Goal: Task Accomplishment & Management: Use online tool/utility

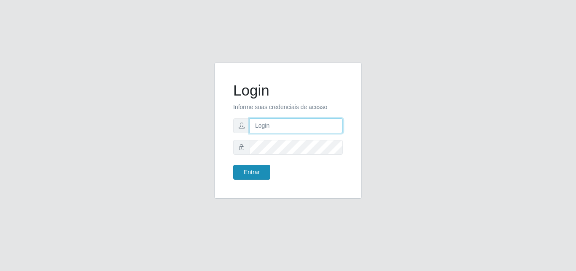
type input "[EMAIL_ADDRESS][DOMAIN_NAME]"
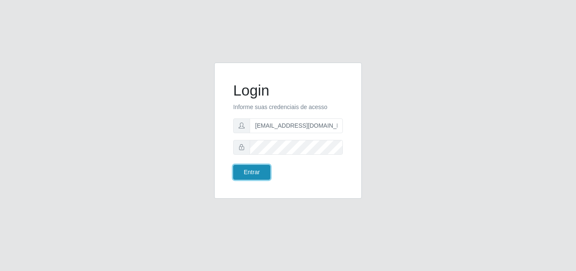
click at [250, 173] on button "Entrar" at bounding box center [251, 172] width 37 height 15
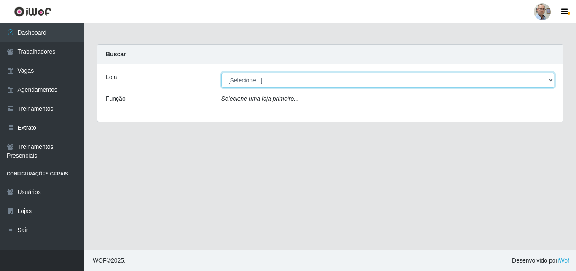
click at [360, 81] on select "[Selecione...] Mar Vermelho - Loja 04" at bounding box center [389, 80] width 334 height 15
select select "251"
click at [222, 73] on select "[Selecione...] Mar Vermelho - Loja 04" at bounding box center [389, 80] width 334 height 15
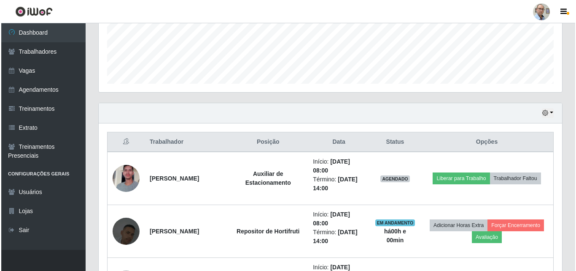
scroll to position [295, 0]
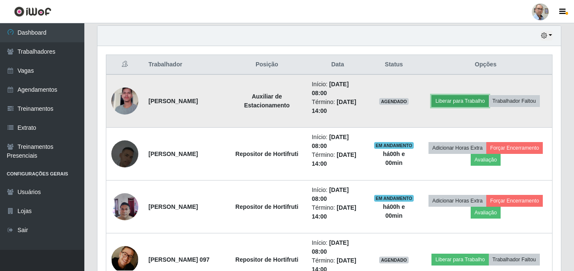
click at [487, 104] on button "Liberar para Trabalho" at bounding box center [460, 101] width 57 height 12
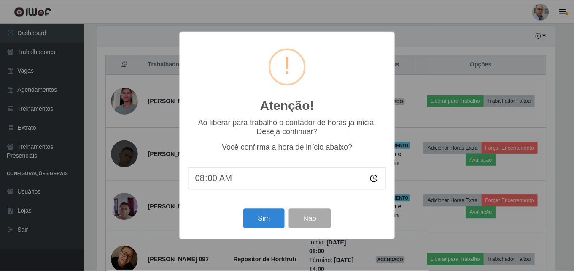
scroll to position [175, 460]
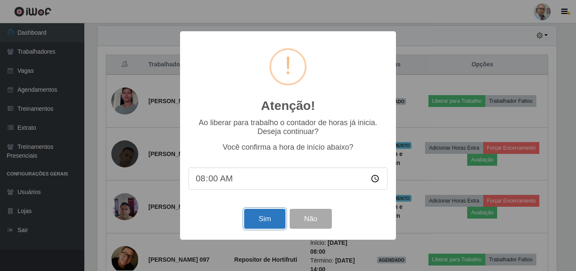
click at [275, 218] on button "Sim" at bounding box center [264, 218] width 41 height 20
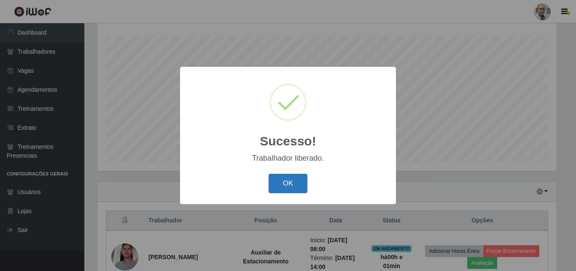
click at [292, 178] on button "OK" at bounding box center [288, 183] width 39 height 20
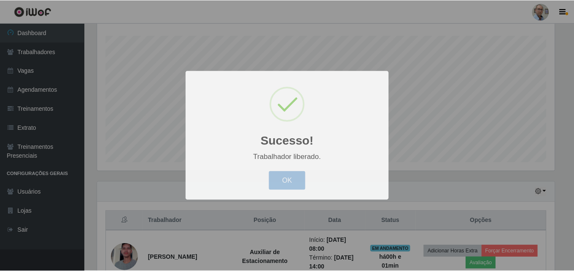
scroll to position [175, 464]
